Goal: Check status: Check status

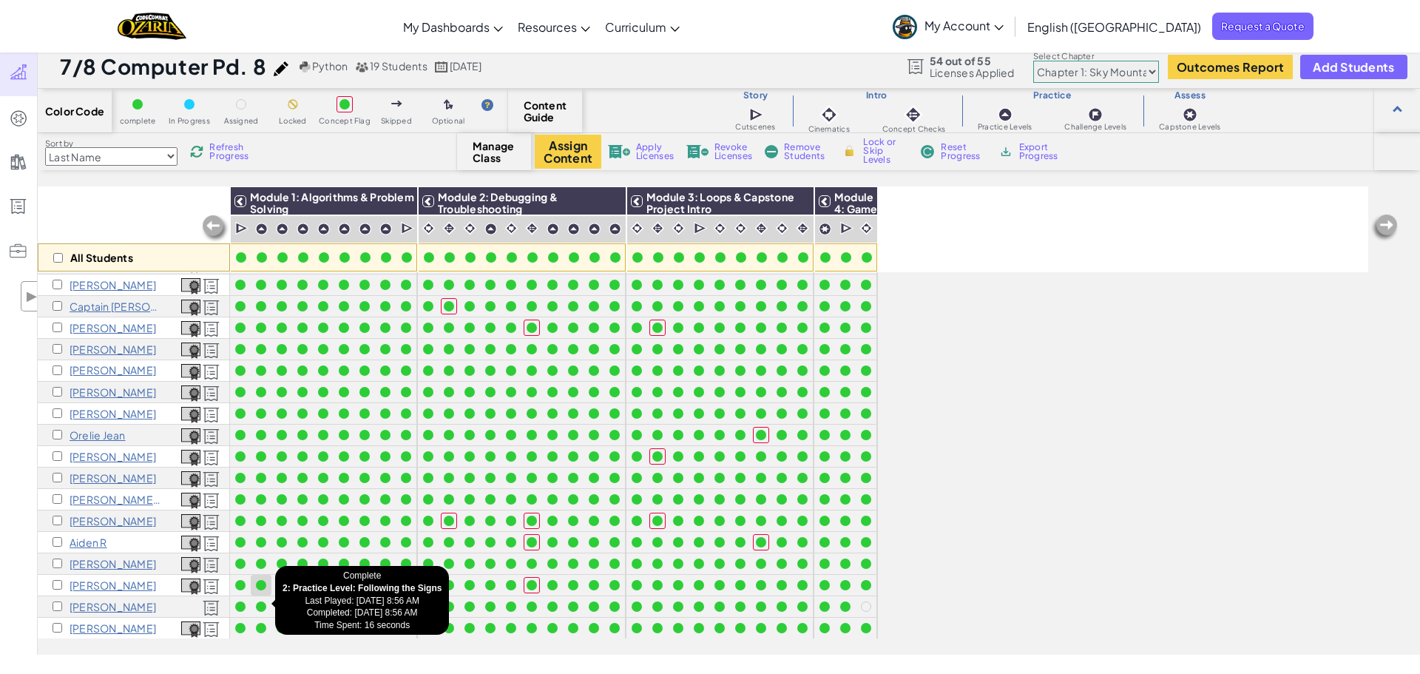
scroll to position [43, 0]
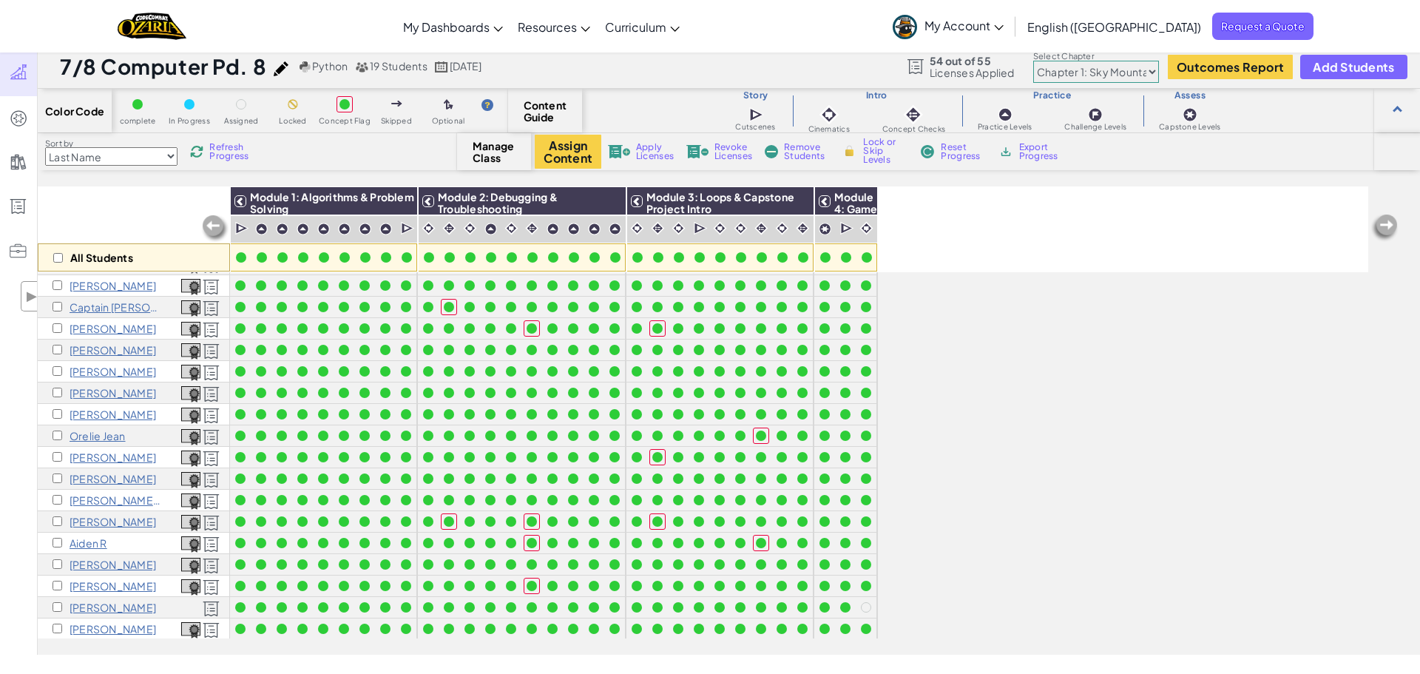
scroll to position [43, 0]
click at [220, 152] on span "Refresh Progress" at bounding box center [232, 152] width 46 height 18
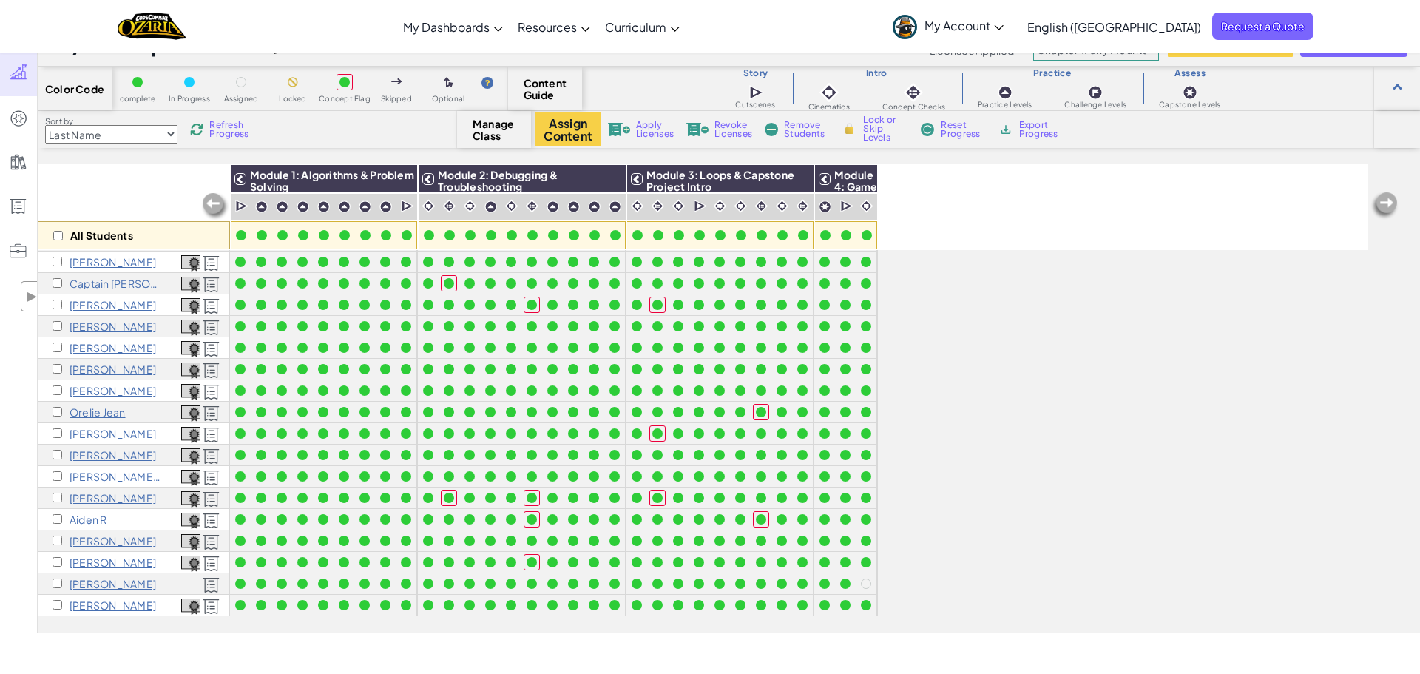
scroll to position [30, 0]
click at [237, 128] on span "Refresh Progress" at bounding box center [232, 129] width 46 height 18
click at [232, 130] on span "Refresh Progress" at bounding box center [232, 129] width 46 height 18
click at [213, 132] on span "Refresh Progress" at bounding box center [232, 129] width 46 height 18
click at [206, 124] on div "Refresh Progress" at bounding box center [222, 129] width 71 height 10
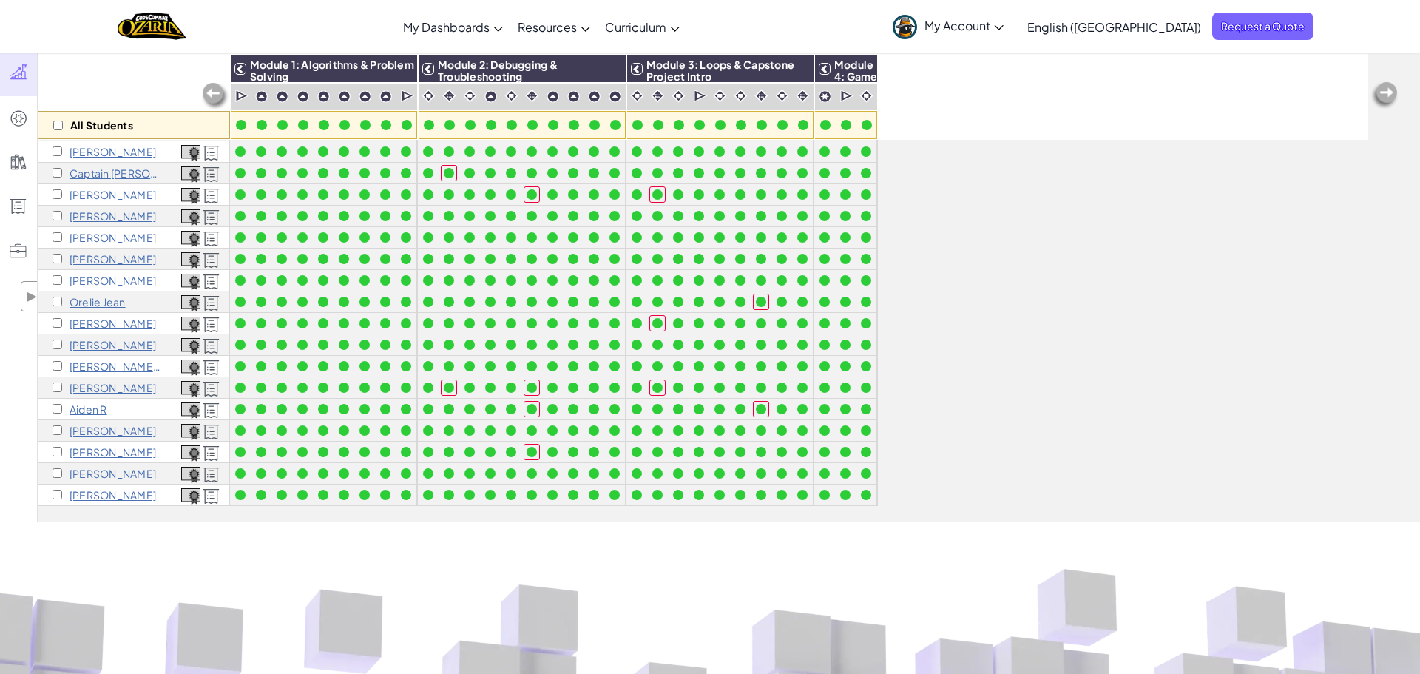
scroll to position [0, 0]
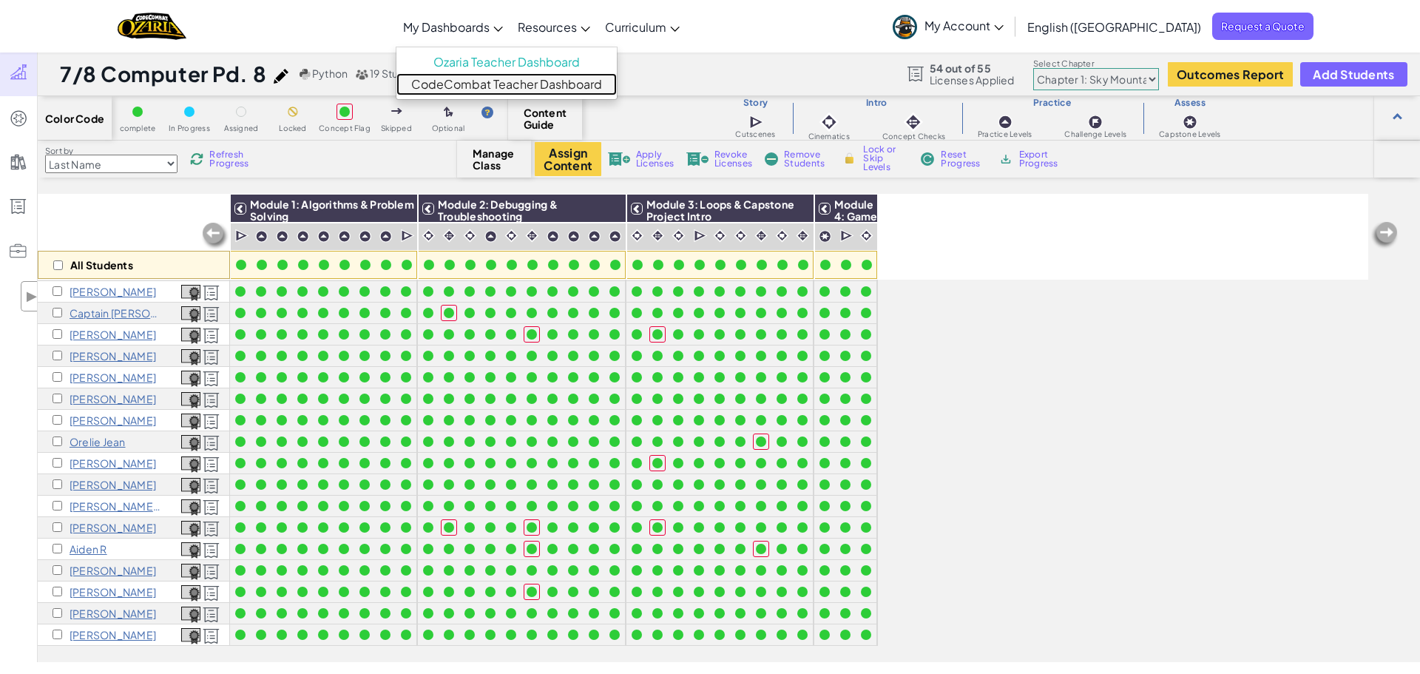
click at [546, 83] on link "CodeCombat Teacher Dashboard" at bounding box center [506, 84] width 220 height 22
